Goal: Task Accomplishment & Management: Use online tool/utility

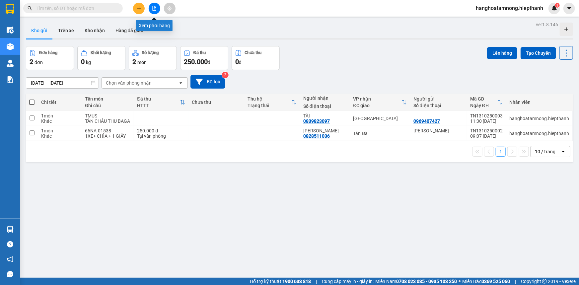
click at [155, 9] on icon "file-add" at bounding box center [154, 8] width 5 height 5
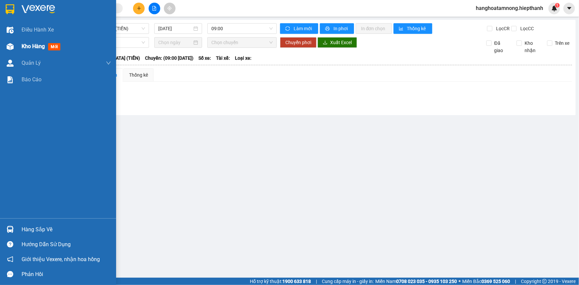
drag, startPoint x: 7, startPoint y: 44, endPoint x: 50, endPoint y: 77, distance: 53.7
click at [8, 44] on img at bounding box center [10, 46] width 7 height 7
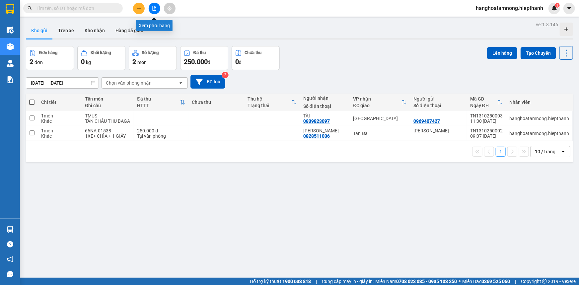
click at [155, 8] on icon "file-add" at bounding box center [154, 8] width 5 height 5
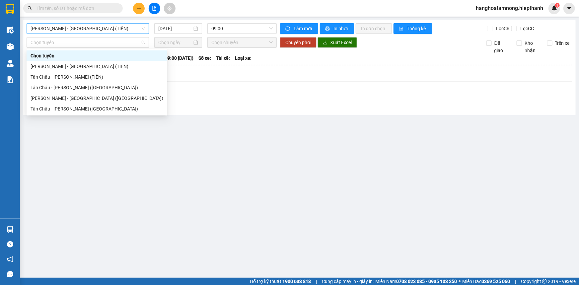
drag, startPoint x: 111, startPoint y: 38, endPoint x: 113, endPoint y: 34, distance: 4.5
click at [111, 38] on span "Chọn tuyến" at bounding box center [88, 43] width 115 height 10
click at [50, 112] on div "Tân Châu - [PERSON_NAME] ([GEOGRAPHIC_DATA])" at bounding box center [97, 108] width 133 height 7
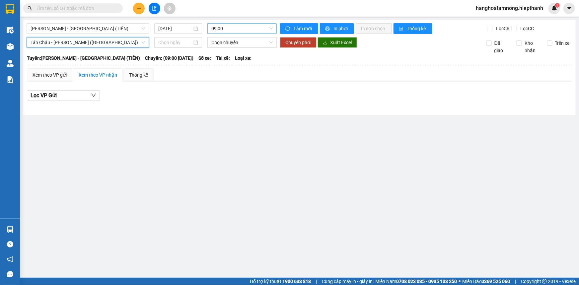
click at [227, 33] on span "09:00" at bounding box center [241, 29] width 61 height 10
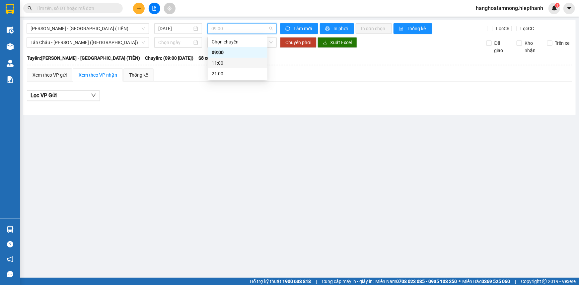
click at [62, 20] on div "[GEOGRAPHIC_DATA] - [GEOGRAPHIC_DATA] (TIỀN) [DATE] 09:00 Làm mới In phơi In đơ…" at bounding box center [299, 67] width 553 height 95
click at [58, 29] on span "[PERSON_NAME] - [GEOGRAPHIC_DATA] (TIỀN)" at bounding box center [88, 29] width 115 height 10
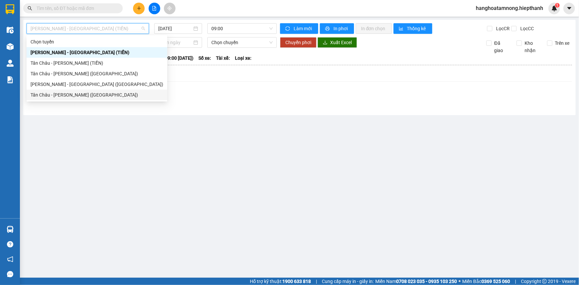
click at [54, 95] on div "Tân Châu - [PERSON_NAME] ([GEOGRAPHIC_DATA])" at bounding box center [97, 94] width 133 height 7
type input "[DATE]"
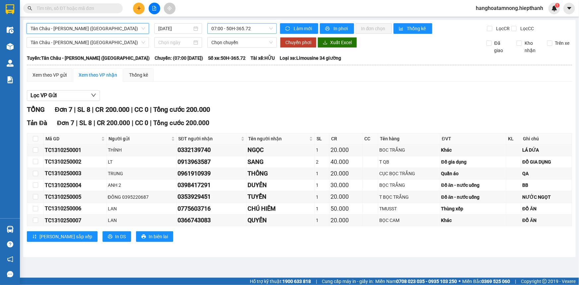
click at [257, 29] on span "07:00 - 50H-365.72" at bounding box center [241, 29] width 61 height 10
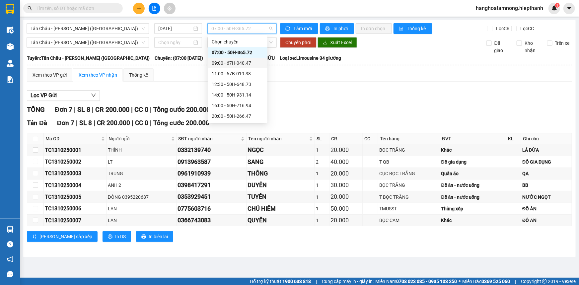
click at [229, 63] on div "09:00 - 67H-040.47" at bounding box center [238, 62] width 52 height 7
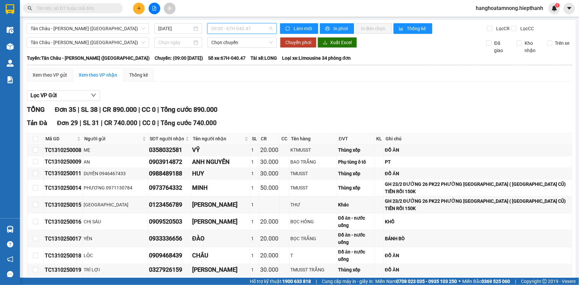
click at [242, 30] on span "09:00 - 67H-040.47" at bounding box center [241, 29] width 61 height 10
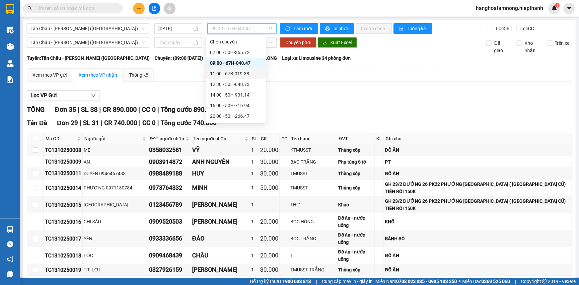
click at [222, 72] on div "11:00 - 67B-019.38" at bounding box center [236, 73] width 52 height 7
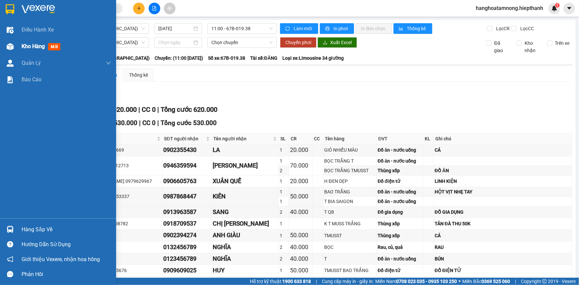
click at [17, 47] on div "Kho hàng mới" at bounding box center [58, 46] width 116 height 17
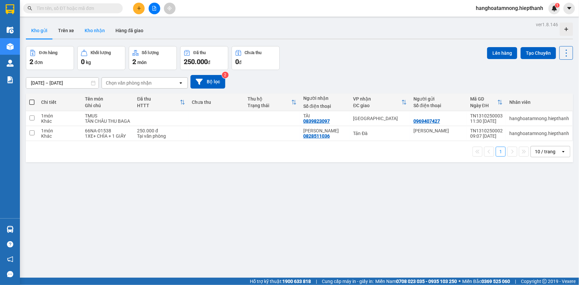
click at [88, 30] on button "Kho nhận" at bounding box center [94, 31] width 31 height 16
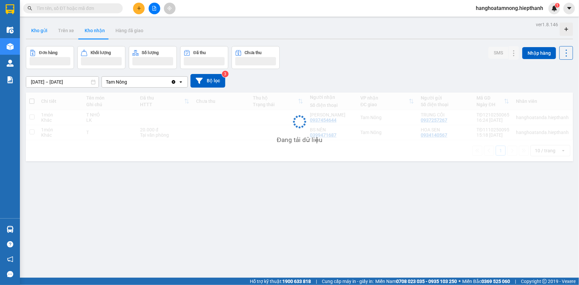
click at [40, 33] on button "Kho gửi" at bounding box center [39, 31] width 27 height 16
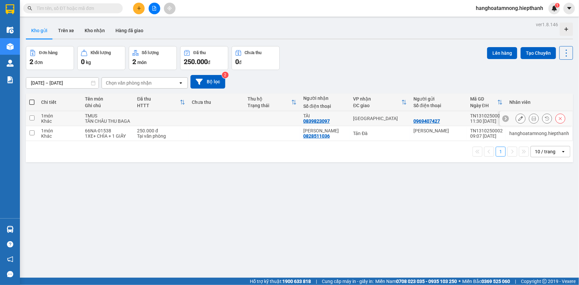
click at [33, 117] on input "checkbox" at bounding box center [32, 118] width 5 height 5
checkbox input "true"
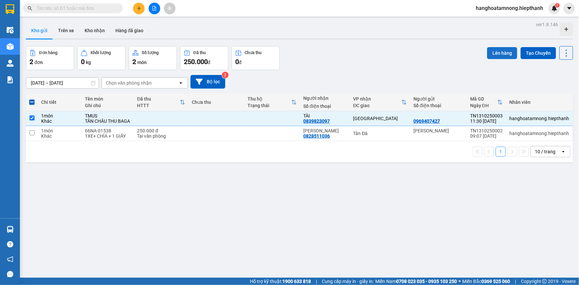
click at [494, 53] on button "Lên hàng" at bounding box center [502, 53] width 30 height 12
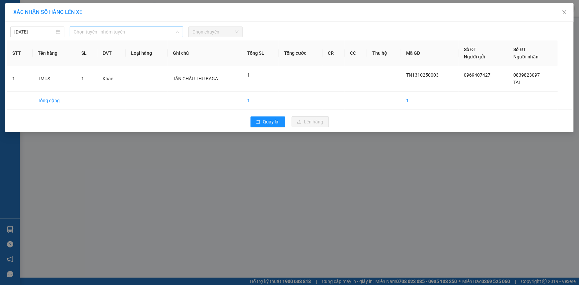
click at [154, 31] on span "Chọn tuyến - nhóm tuyến" at bounding box center [127, 32] width 106 height 10
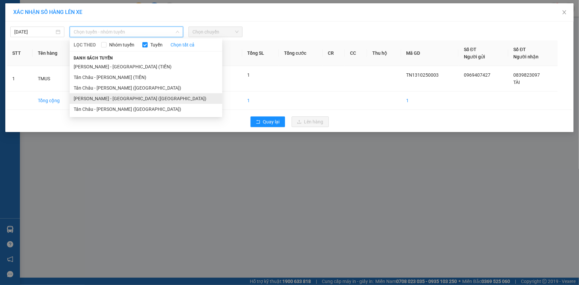
click at [103, 96] on li "[PERSON_NAME] - [GEOGRAPHIC_DATA] ([GEOGRAPHIC_DATA])" at bounding box center [146, 98] width 153 height 11
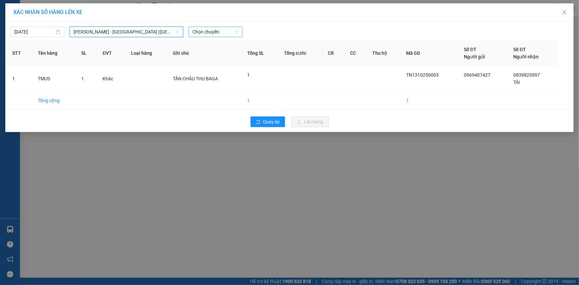
click at [210, 34] on span "Chọn chuyến" at bounding box center [216, 32] width 46 height 10
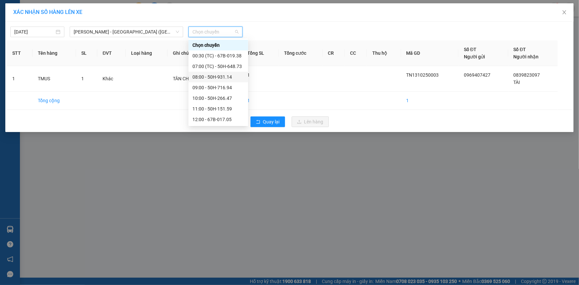
click at [205, 75] on div "08:00 - 50H-931.14" at bounding box center [219, 76] width 52 height 7
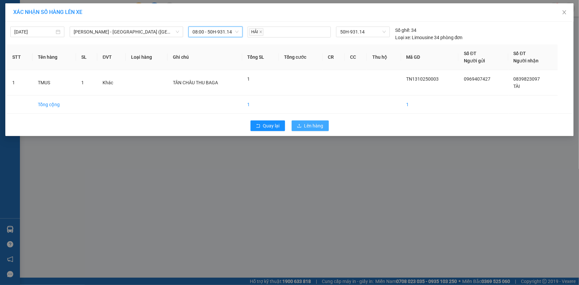
click at [308, 126] on span "Lên hàng" at bounding box center [313, 125] width 19 height 7
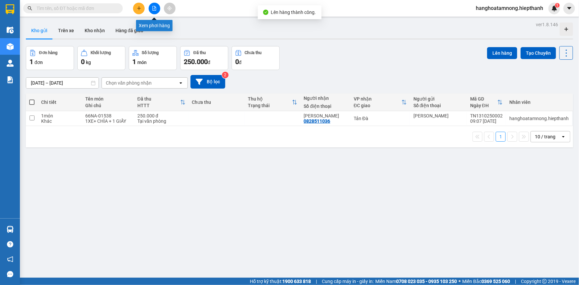
click at [151, 9] on button at bounding box center [155, 9] width 12 height 12
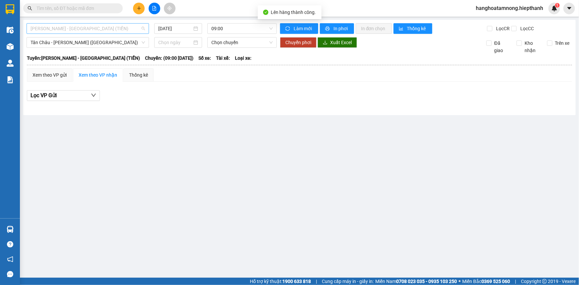
click at [81, 30] on span "[PERSON_NAME] - [GEOGRAPHIC_DATA] (TIỀN)" at bounding box center [88, 29] width 115 height 10
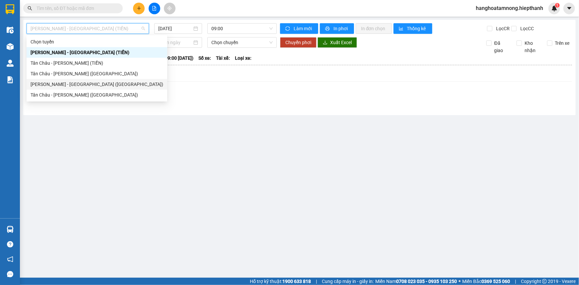
drag, startPoint x: 50, startPoint y: 84, endPoint x: 53, endPoint y: 82, distance: 3.8
click at [53, 82] on div "[PERSON_NAME] - [GEOGRAPHIC_DATA] ([GEOGRAPHIC_DATA])" at bounding box center [97, 84] width 133 height 7
type input "[DATE]"
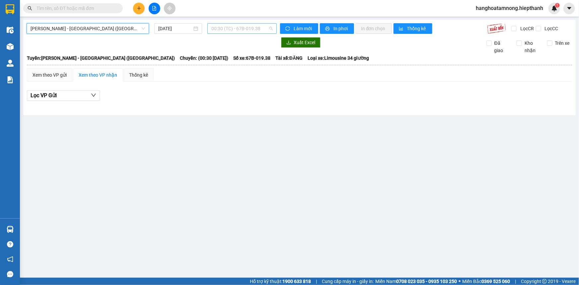
click at [219, 27] on span "00:30 (TC) - 67B-019.38" at bounding box center [241, 29] width 61 height 10
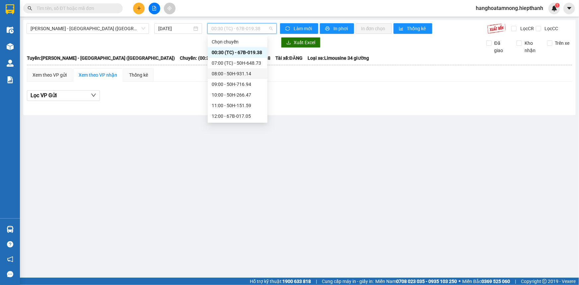
click at [219, 74] on div "08:00 - 50H-931.14" at bounding box center [238, 73] width 52 height 7
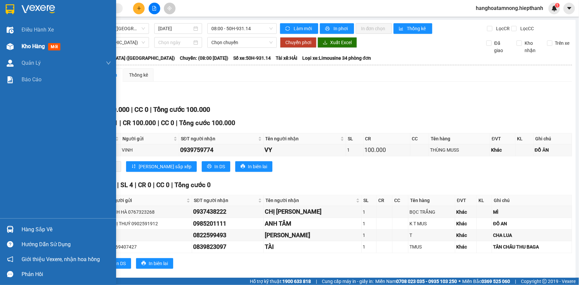
click at [25, 46] on span "Kho hàng" at bounding box center [33, 46] width 23 height 6
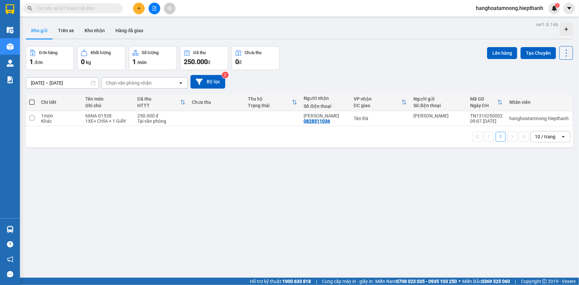
click at [152, 7] on icon "file-add" at bounding box center [154, 8] width 5 height 5
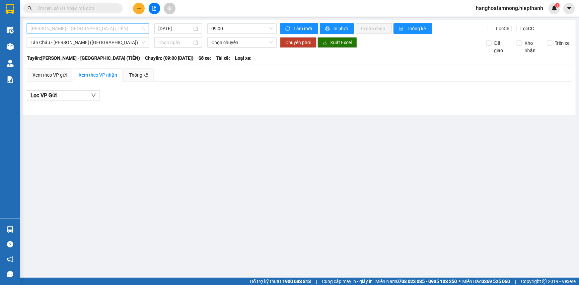
click at [92, 24] on span "[PERSON_NAME] - [GEOGRAPHIC_DATA] (TIỀN)" at bounding box center [88, 29] width 115 height 10
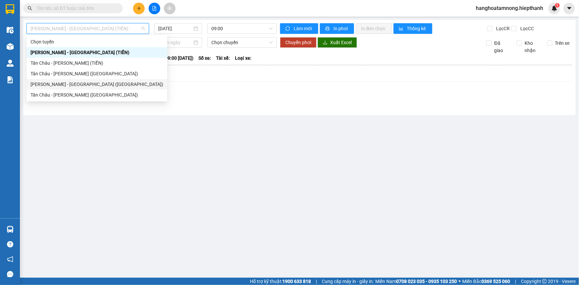
click at [64, 88] on div "[PERSON_NAME] - [GEOGRAPHIC_DATA] ([GEOGRAPHIC_DATA])" at bounding box center [97, 84] width 141 height 11
type input "[DATE]"
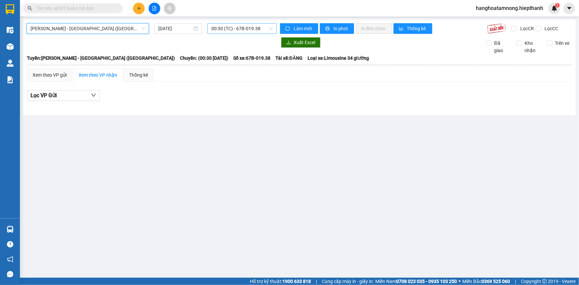
click at [229, 29] on span "00:30 (TC) - 67B-019.38" at bounding box center [241, 29] width 61 height 10
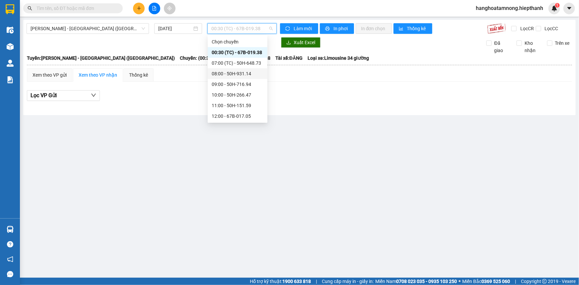
click at [219, 72] on div "08:00 - 50H-931.14" at bounding box center [238, 73] width 52 height 7
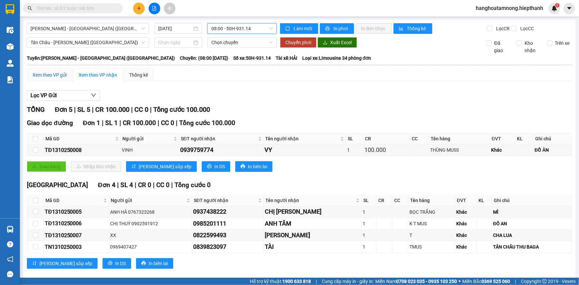
click at [38, 73] on div "Xem theo VP gửi" at bounding box center [50, 74] width 34 height 7
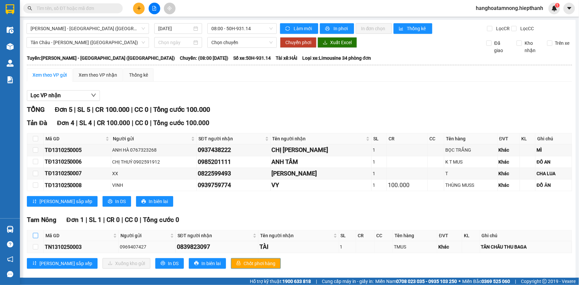
drag, startPoint x: 36, startPoint y: 236, endPoint x: 63, endPoint y: 245, distance: 29.1
click at [36, 236] on input "checkbox" at bounding box center [35, 235] width 5 height 5
checkbox input "true"
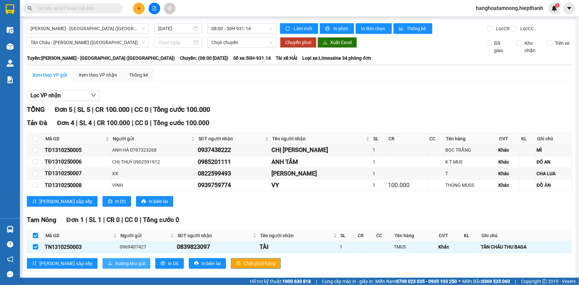
click at [115, 265] on span "Xuống kho gửi" at bounding box center [130, 263] width 30 height 7
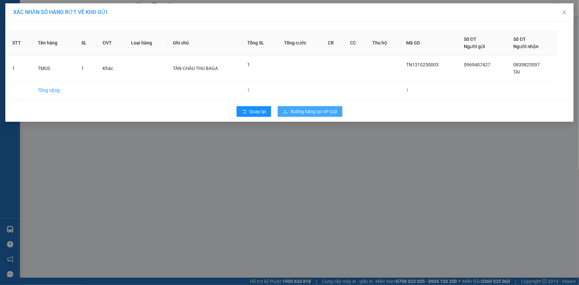
click at [324, 106] on button "Xuống hàng tại VP Gửi" at bounding box center [310, 111] width 65 height 11
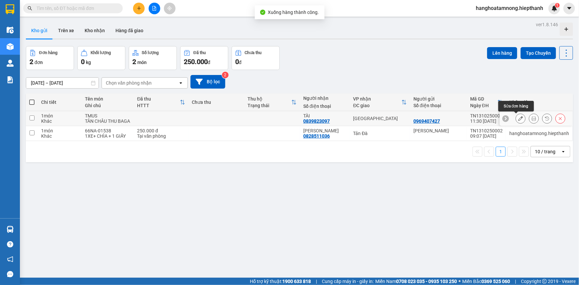
click at [519, 117] on icon at bounding box center [521, 118] width 5 height 5
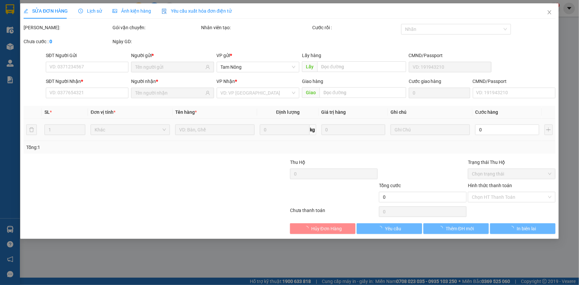
type input "0969407427"
type input "0839823097"
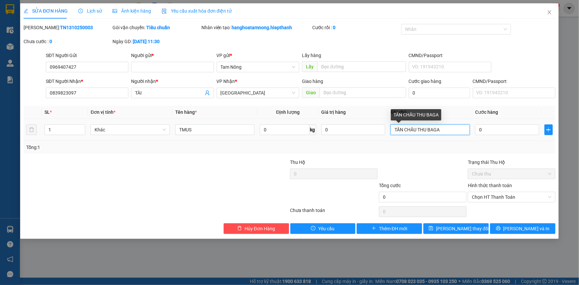
click at [394, 131] on input "TÂN CHÂU THU BAGA" at bounding box center [430, 129] width 79 height 11
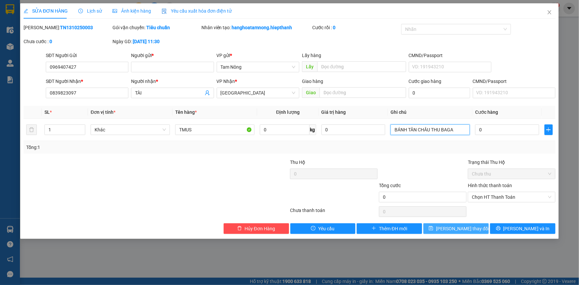
type input "BÁNH TÂN CHÂU THU BAGA"
click at [459, 228] on span "[PERSON_NAME] thay đổi" at bounding box center [462, 228] width 53 height 7
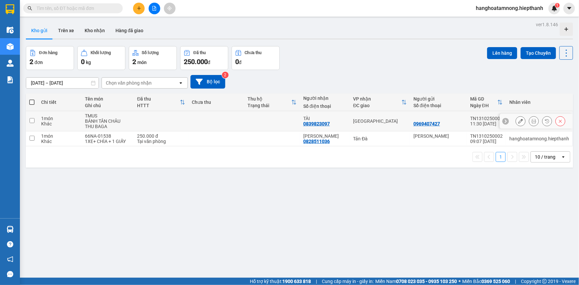
click at [30, 121] on input "checkbox" at bounding box center [32, 120] width 5 height 5
checkbox input "true"
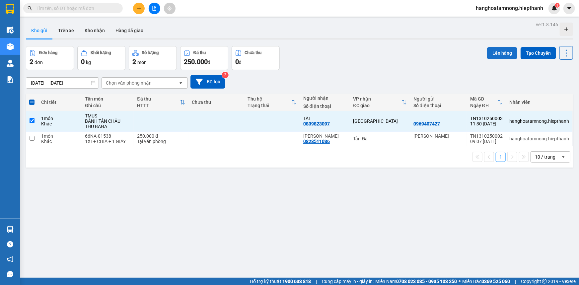
click at [487, 51] on button "Lên hàng" at bounding box center [502, 53] width 30 height 12
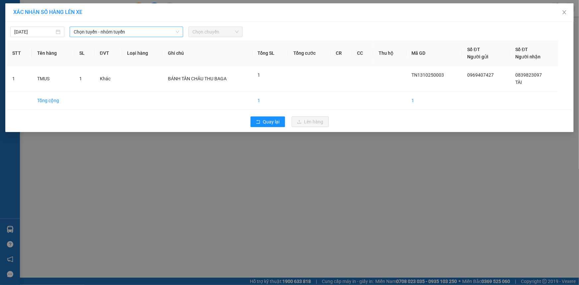
click at [117, 32] on span "Chọn tuyến - nhóm tuyến" at bounding box center [127, 32] width 106 height 10
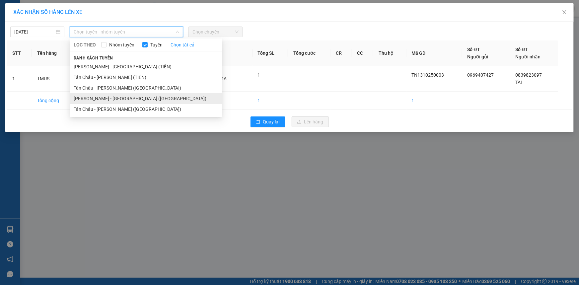
click at [83, 97] on li "[PERSON_NAME] - [GEOGRAPHIC_DATA] ([GEOGRAPHIC_DATA])" at bounding box center [146, 98] width 153 height 11
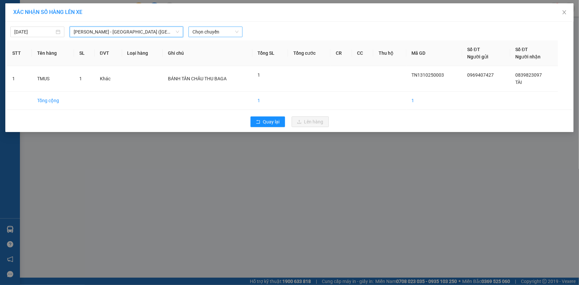
click at [215, 34] on span "Chọn chuyến" at bounding box center [216, 32] width 46 height 10
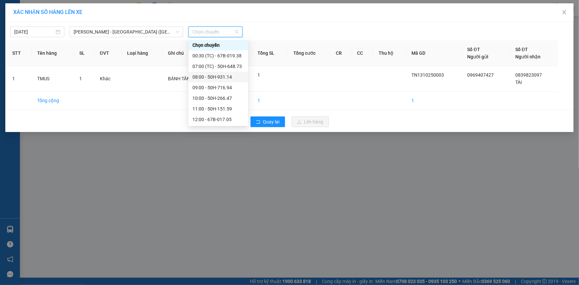
click at [202, 77] on div "08:00 - 50H-931.14" at bounding box center [219, 76] width 52 height 7
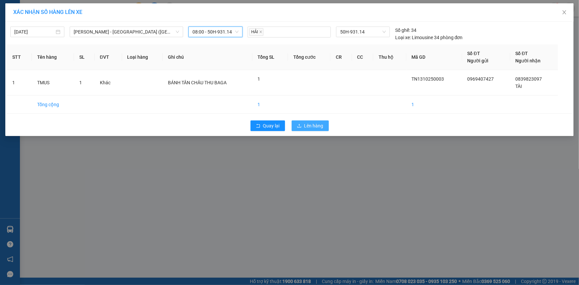
click at [314, 125] on span "Lên hàng" at bounding box center [313, 125] width 19 height 7
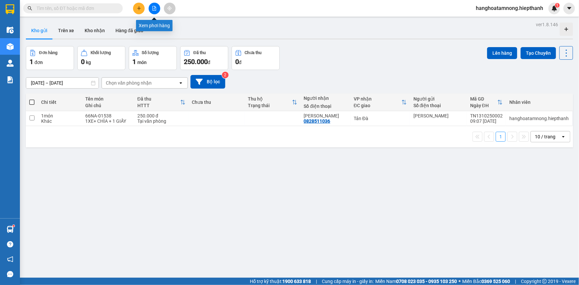
click at [154, 10] on icon "file-add" at bounding box center [154, 8] width 5 height 5
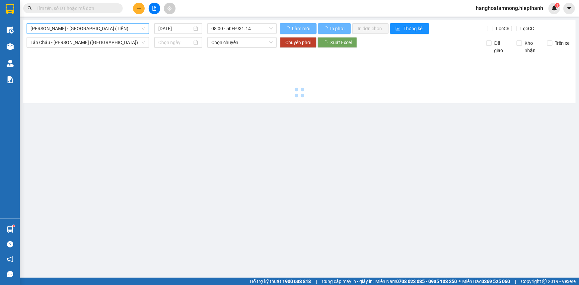
click at [95, 30] on span "[PERSON_NAME] - [GEOGRAPHIC_DATA] (TIỀN)" at bounding box center [88, 29] width 115 height 10
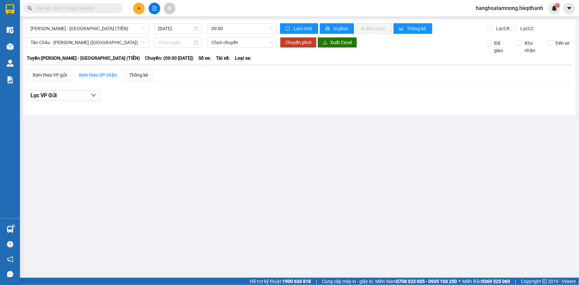
click at [82, 201] on main "[PERSON_NAME] - [GEOGRAPHIC_DATA] (TIỀN) [DATE] 09:00 Làm mới In phơi In đơn ch…" at bounding box center [289, 139] width 579 height 278
click at [113, 29] on span "[PERSON_NAME] - [GEOGRAPHIC_DATA] (TIỀN)" at bounding box center [88, 29] width 115 height 10
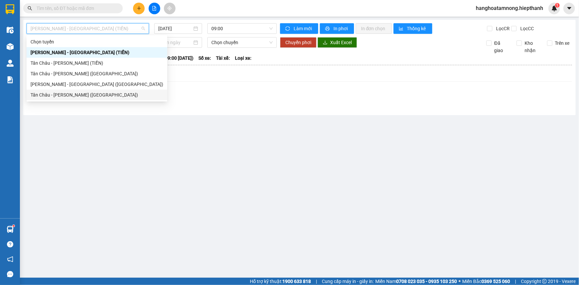
click at [74, 93] on div "Tân Châu - [PERSON_NAME] ([GEOGRAPHIC_DATA])" at bounding box center [97, 94] width 133 height 7
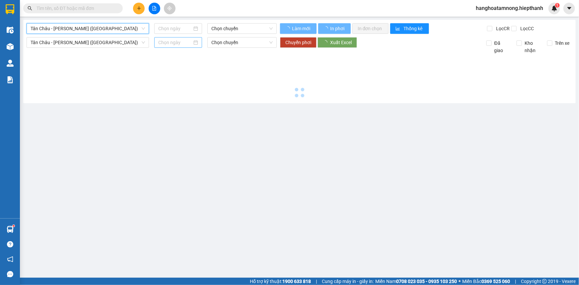
type input "[DATE]"
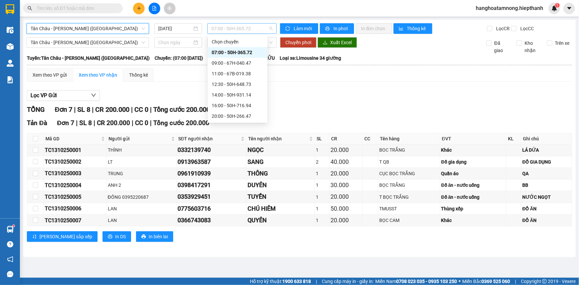
click at [220, 31] on span "07:00 - 50H-365.72" at bounding box center [241, 29] width 61 height 10
click at [216, 83] on div "12:30 - 50H-648.73" at bounding box center [238, 84] width 52 height 7
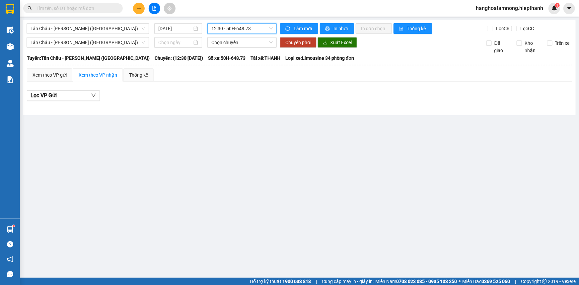
click at [242, 24] on span "12:30 - 50H-648.73" at bounding box center [241, 29] width 61 height 10
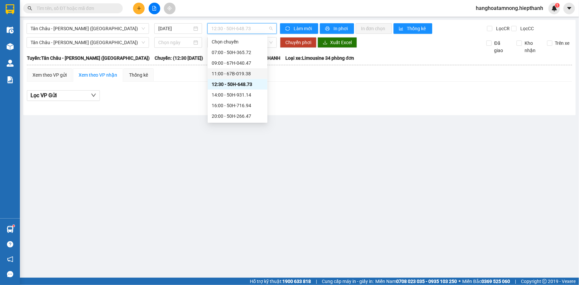
click at [239, 74] on div "11:00 - 67B-019.38" at bounding box center [238, 73] width 52 height 7
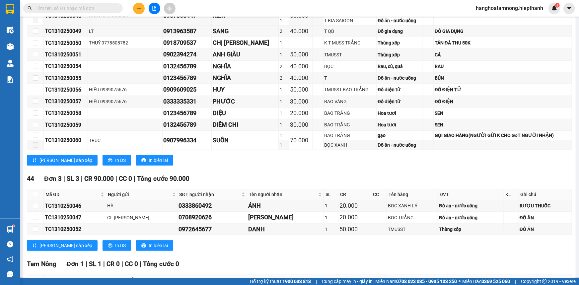
scroll to position [233, 0]
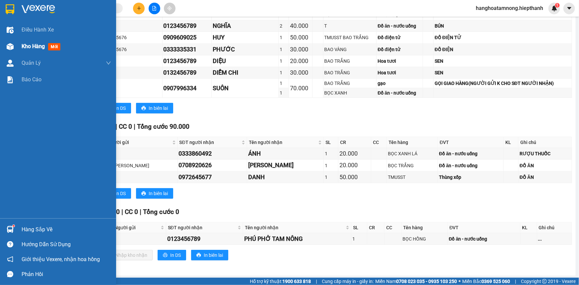
click at [26, 45] on span "Kho hàng" at bounding box center [33, 46] width 23 height 6
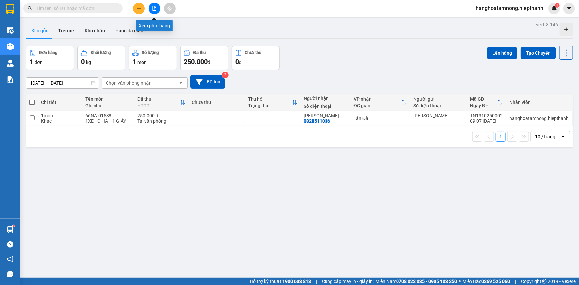
click at [156, 3] on button at bounding box center [155, 9] width 12 height 12
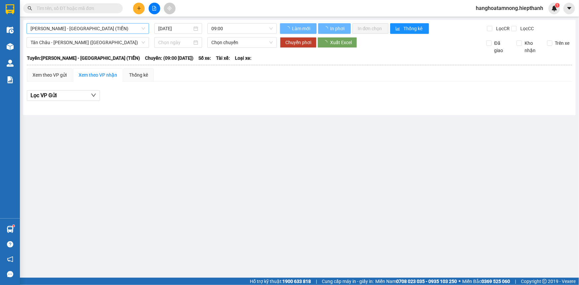
click at [103, 25] on span "[PERSON_NAME] - [GEOGRAPHIC_DATA] (TIỀN)" at bounding box center [88, 29] width 115 height 10
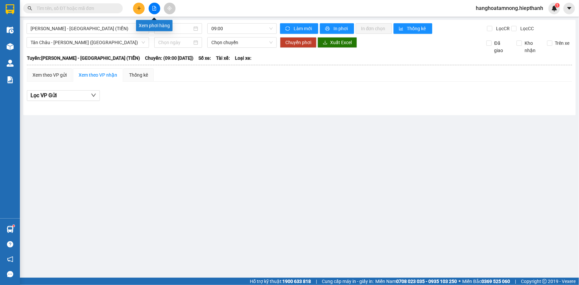
click at [156, 9] on icon "file-add" at bounding box center [154, 8] width 5 height 5
drag, startPoint x: 231, startPoint y: 25, endPoint x: 221, endPoint y: 83, distance: 59.3
click at [231, 26] on span "09:00" at bounding box center [241, 29] width 61 height 10
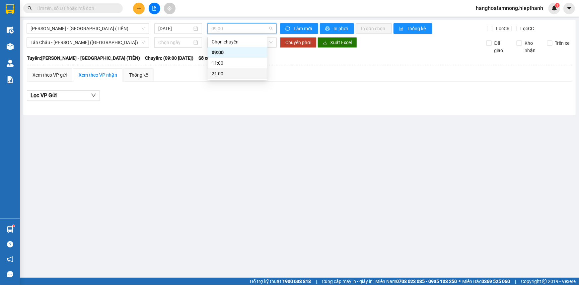
click at [226, 73] on div "21:00" at bounding box center [238, 73] width 52 height 7
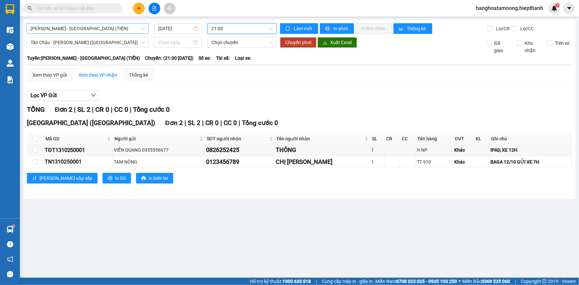
click at [95, 24] on span "[PERSON_NAME] - [GEOGRAPHIC_DATA] (TIỀN)" at bounding box center [88, 29] width 115 height 10
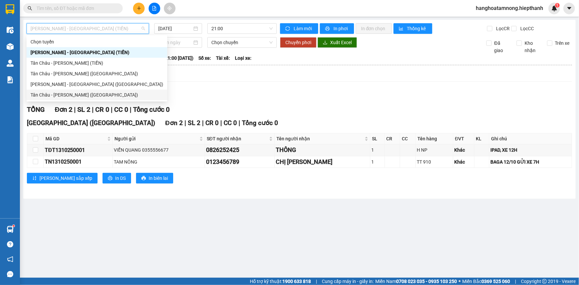
click at [72, 92] on div "Tân Châu - [PERSON_NAME] ([GEOGRAPHIC_DATA])" at bounding box center [97, 94] width 133 height 7
type input "[DATE]"
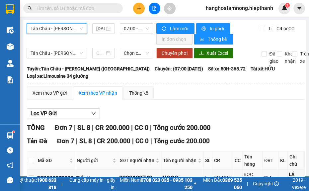
click at [291, 136] on div "Tản Đà Đơn 7 | SL 8 | CR 200.000 | CC 0 | Tổng cước 200.000" at bounding box center [166, 141] width 278 height 10
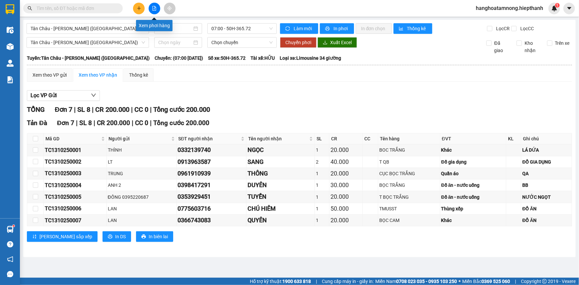
click at [153, 6] on icon "file-add" at bounding box center [154, 8] width 5 height 5
click at [97, 27] on span "Tân Châu - [PERSON_NAME] ([GEOGRAPHIC_DATA])" at bounding box center [88, 29] width 115 height 10
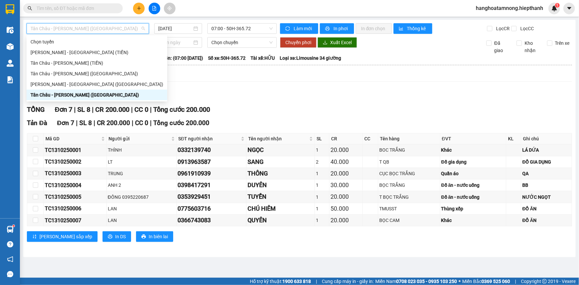
click at [56, 90] on div "Tân Châu - [PERSON_NAME] ([GEOGRAPHIC_DATA])" at bounding box center [97, 95] width 141 height 11
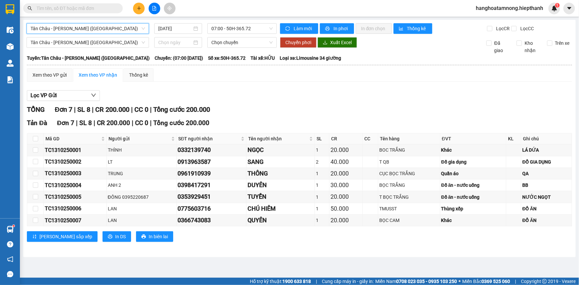
drag, startPoint x: 82, startPoint y: 23, endPoint x: 79, endPoint y: 30, distance: 7.3
click at [82, 25] on div "[GEOGRAPHIC_DATA] - [GEOGRAPHIC_DATA] (Giường) [GEOGRAPHIC_DATA] - [GEOGRAPHIC_…" at bounding box center [299, 138] width 553 height 237
click at [86, 30] on span "Tân Châu - [PERSON_NAME] ([GEOGRAPHIC_DATA])" at bounding box center [88, 29] width 115 height 10
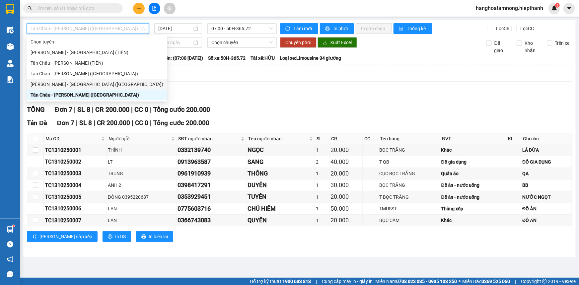
click at [79, 82] on div "[PERSON_NAME] - [GEOGRAPHIC_DATA] ([GEOGRAPHIC_DATA])" at bounding box center [97, 84] width 133 height 7
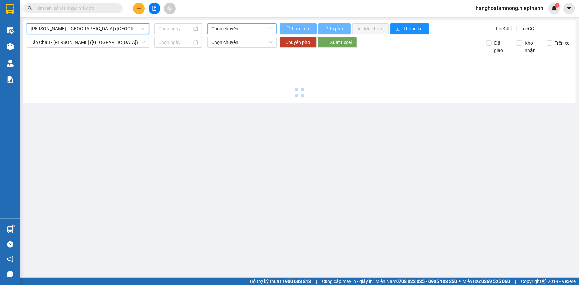
type input "[DATE]"
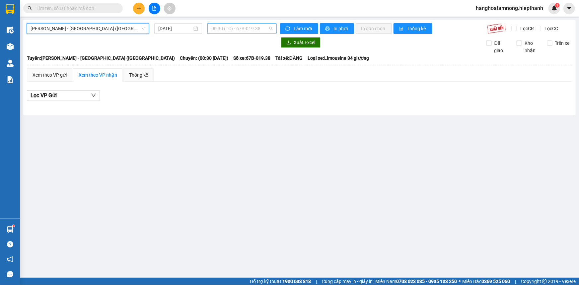
click at [235, 33] on span "00:30 (TC) - 67B-019.38" at bounding box center [241, 29] width 61 height 10
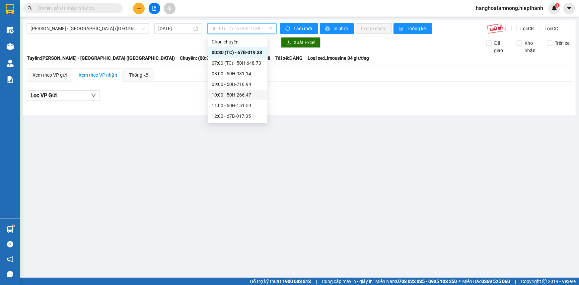
click at [230, 94] on div "10:00 - 50H-266.47" at bounding box center [238, 94] width 52 height 7
